Goal: Information Seeking & Learning: Understand process/instructions

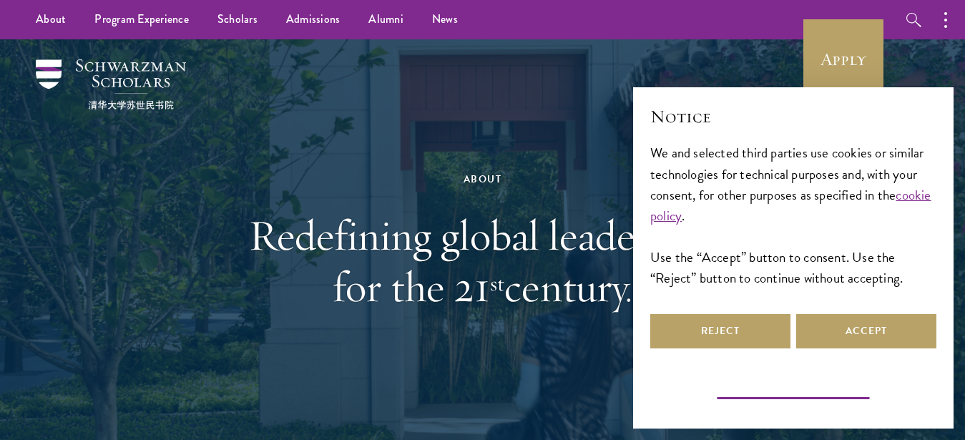
click at [828, 392] on button "Learn more and customize" at bounding box center [794, 390] width 161 height 22
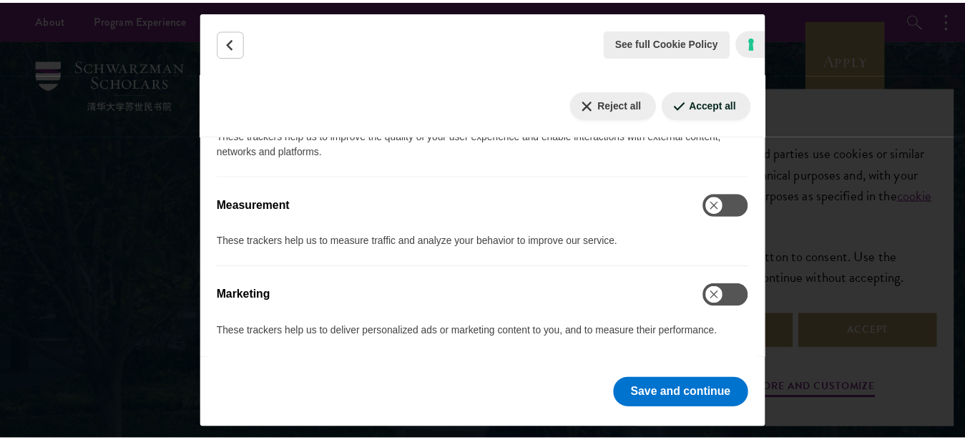
scroll to position [568, 0]
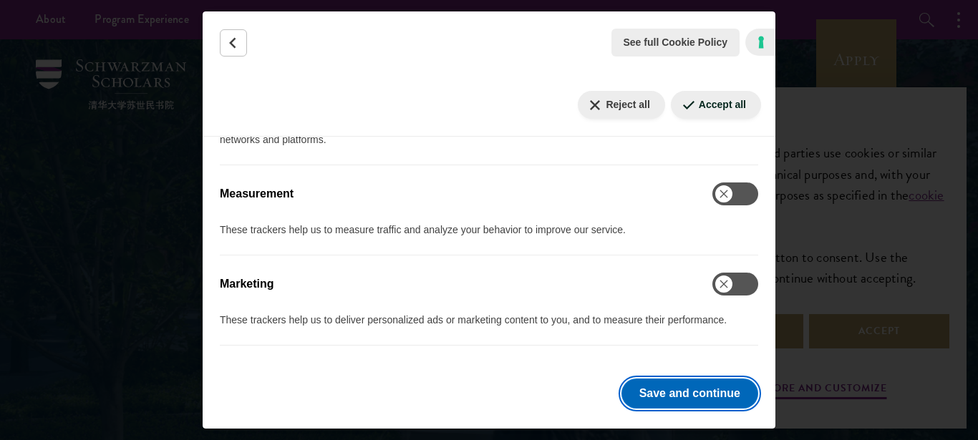
click at [704, 396] on button "Save and continue" at bounding box center [689, 394] width 137 height 30
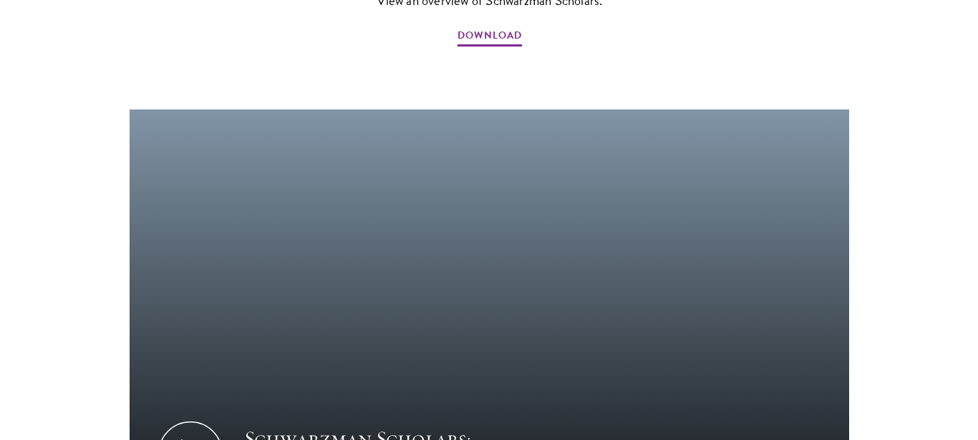
scroll to position [1971, 0]
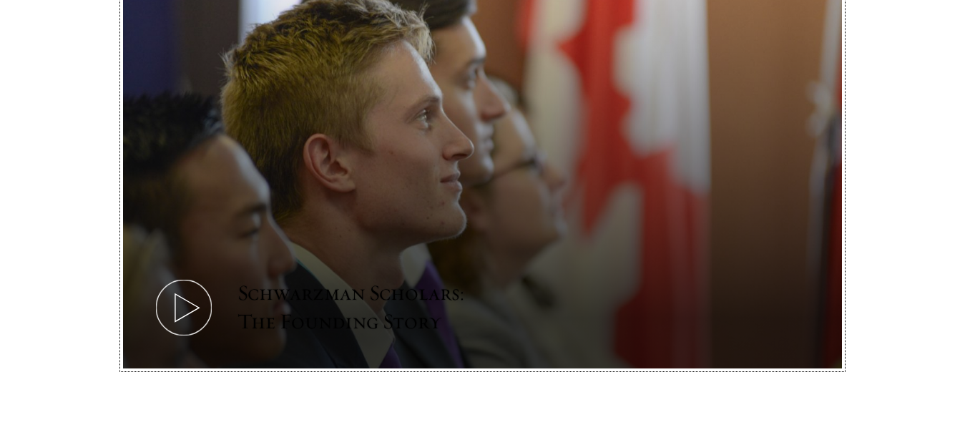
click at [179, 276] on icon at bounding box center [184, 308] width 64 height 64
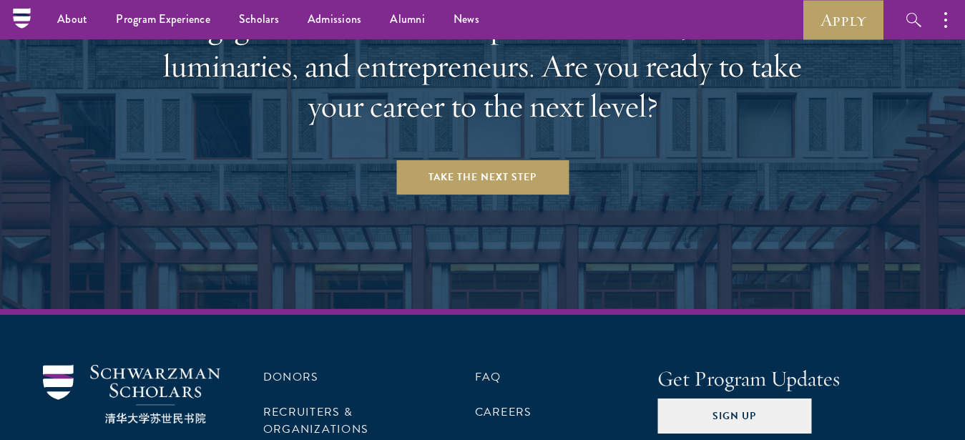
scroll to position [5753, 0]
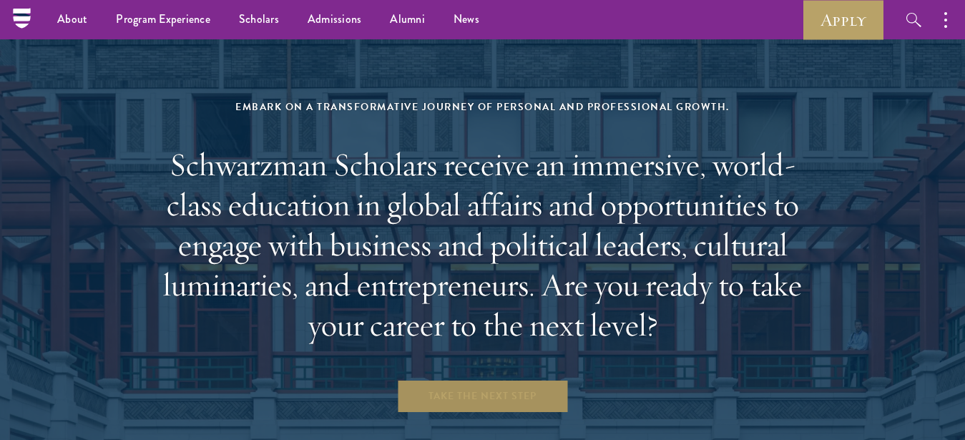
drag, startPoint x: 485, startPoint y: 217, endPoint x: 492, endPoint y: 229, distance: 14.1
click at [486, 220] on div "Embark on a transformative journey of personal and professional growth. Schwarz…" at bounding box center [483, 256] width 666 height 316
click at [495, 379] on link "Take the Next Step" at bounding box center [482, 396] width 172 height 34
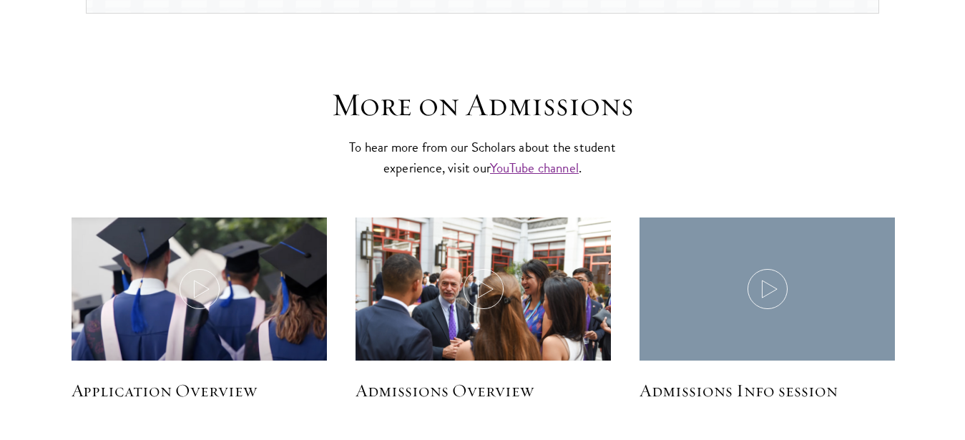
scroll to position [1971, 0]
